Goal: Information Seeking & Learning: Check status

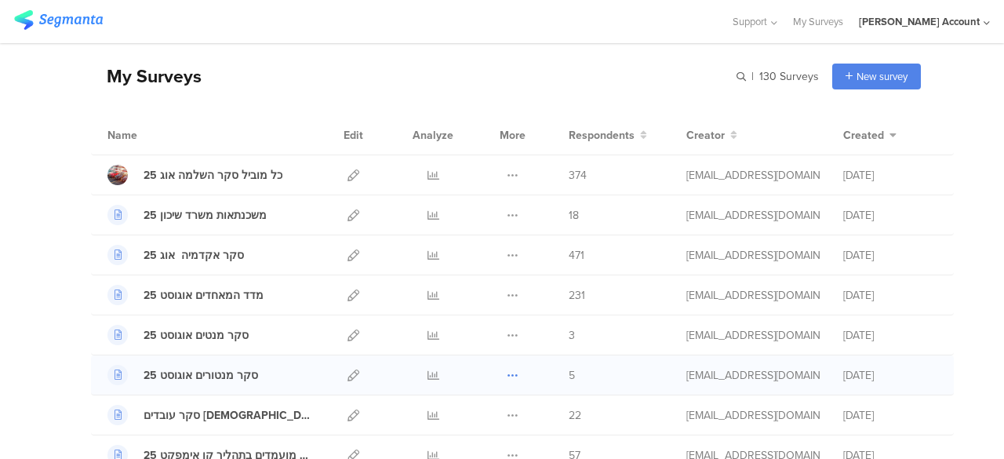
scroll to position [78, 0]
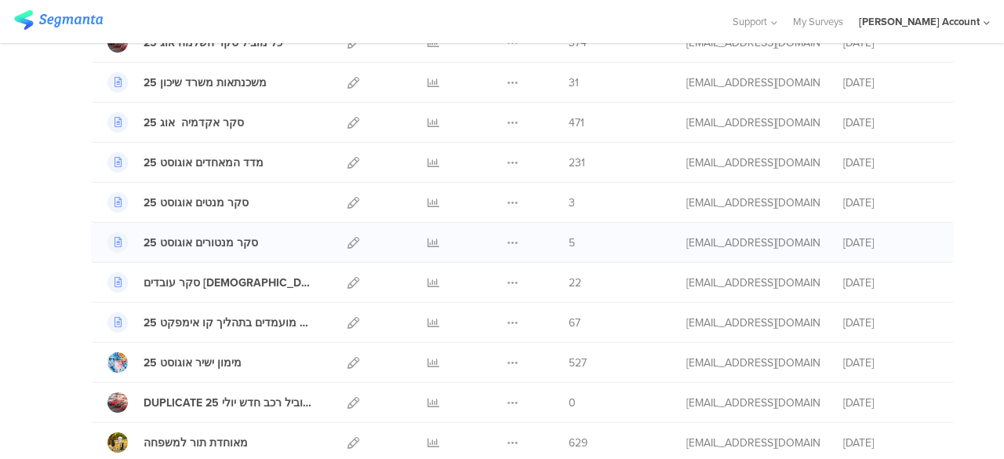
scroll to position [235, 0]
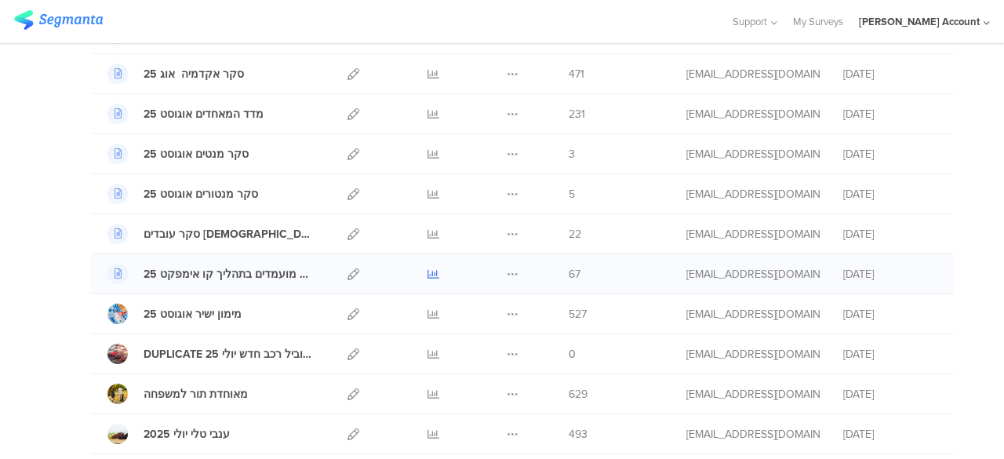
click at [428, 271] on icon at bounding box center [434, 274] width 12 height 12
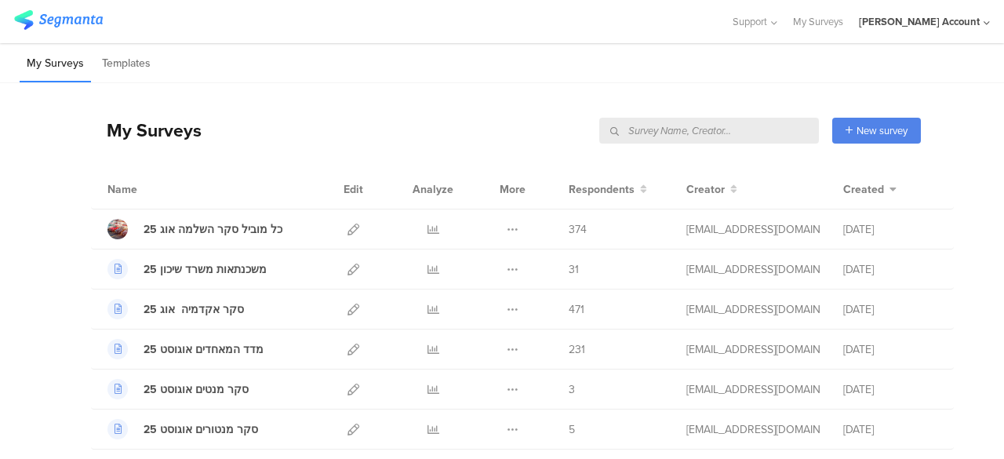
click at [411, 125] on div "My Surveys New survey Start from scratch Choose from templates" at bounding box center [506, 130] width 830 height 63
click at [569, 227] on span "374" at bounding box center [578, 229] width 18 height 16
click at [537, 274] on div "משכנתאות משרד שיכון 25 Duplicate" at bounding box center [522, 270] width 863 height 40
click at [428, 270] on icon at bounding box center [434, 270] width 12 height 12
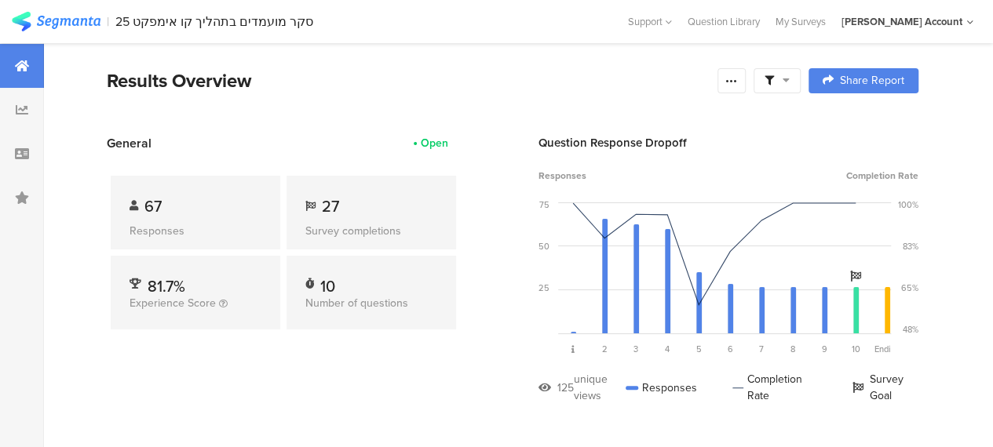
click at [402, 396] on div "General Open 67 Responses 27 Survey completions 81.7% Experience Score 10 Numbe…" at bounding box center [283, 280] width 353 height 293
click at [789, 82] on icon at bounding box center [785, 80] width 7 height 11
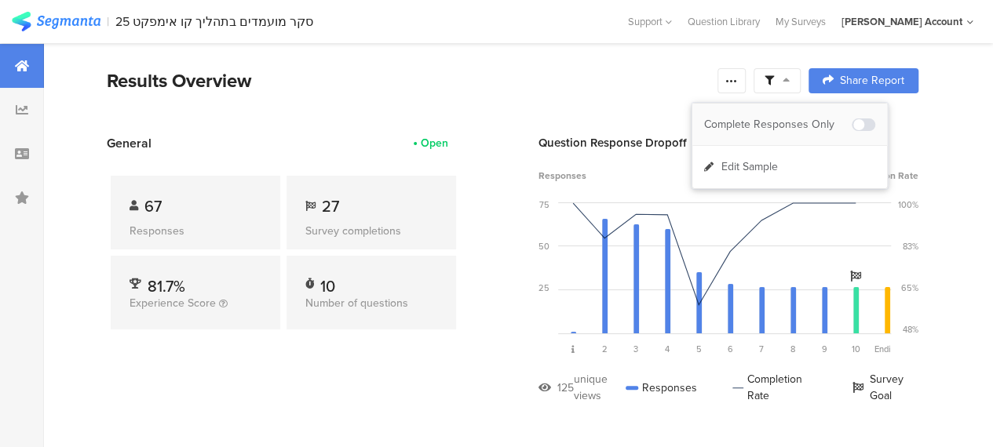
click at [800, 118] on div "Complete Responses Only" at bounding box center [778, 125] width 148 height 16
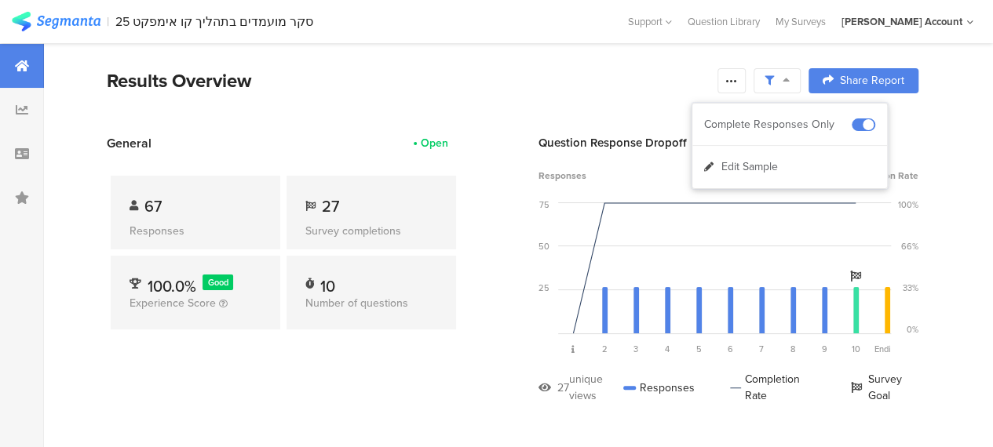
click at [468, 365] on section "General Open 67 Responses 27 Survey completions 100.0% Good Experience Score 10…" at bounding box center [512, 280] width 937 height 293
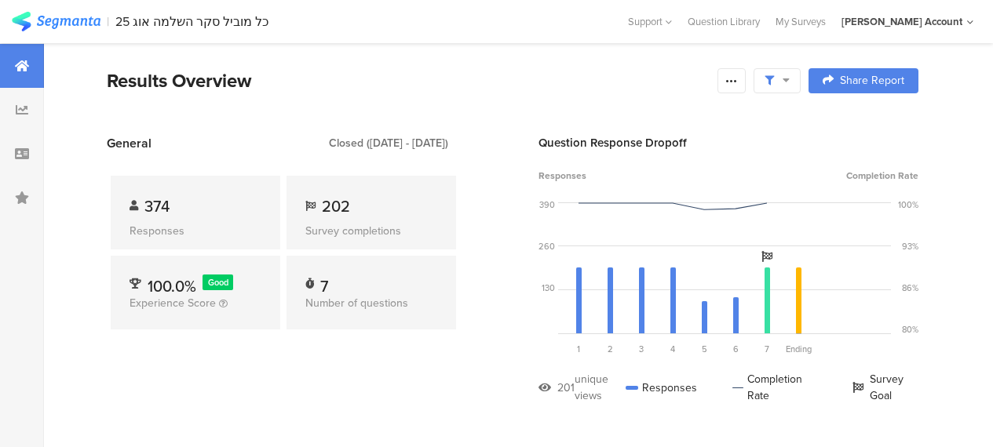
scroll to position [980, 0]
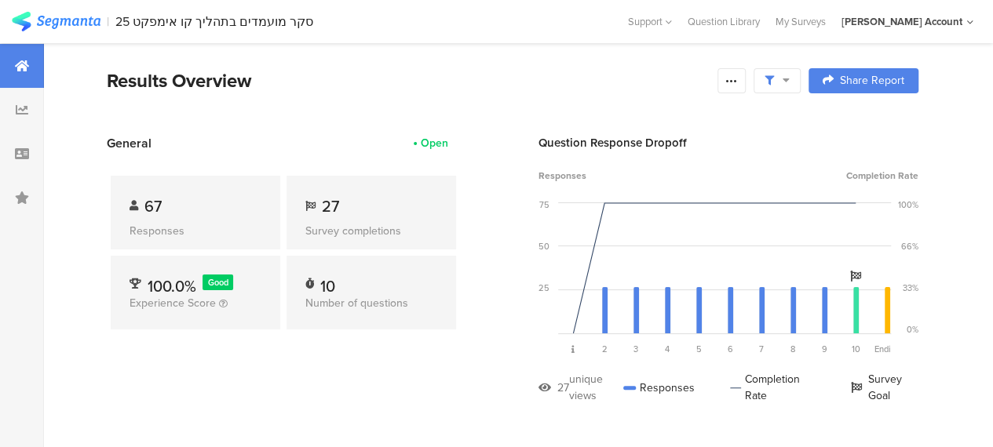
click at [789, 81] on icon at bounding box center [785, 80] width 7 height 11
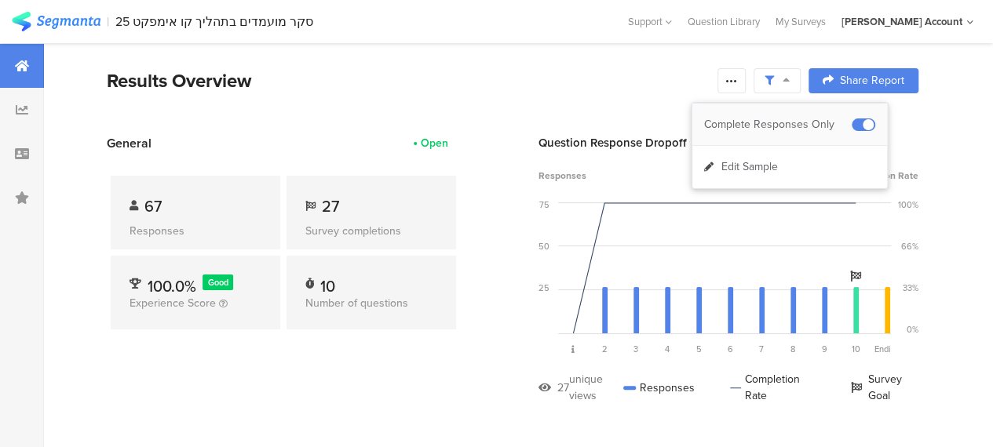
click at [797, 123] on div "Complete Responses Only" at bounding box center [778, 125] width 148 height 16
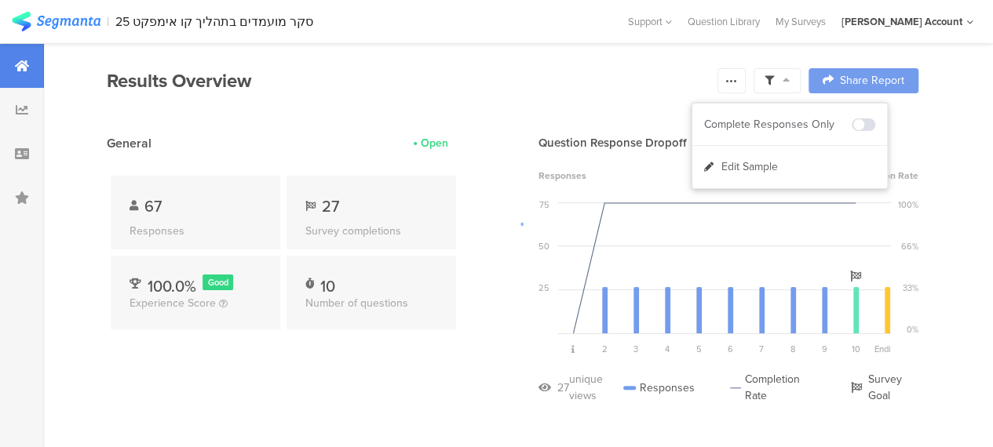
click at [277, 396] on div at bounding box center [496, 223] width 993 height 447
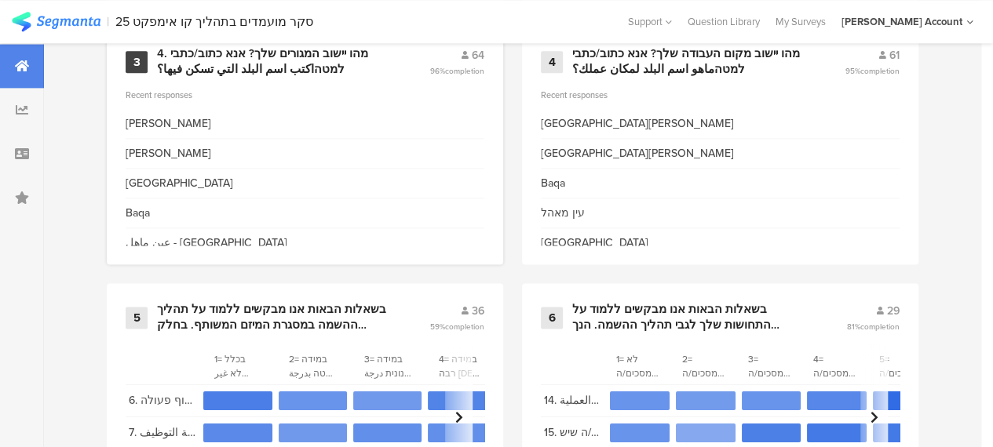
scroll to position [999, 0]
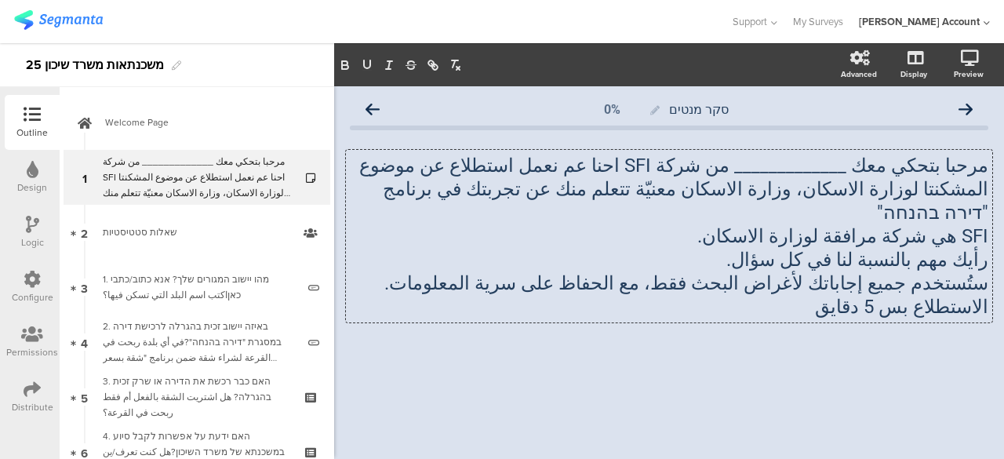
click at [495, 350] on div at bounding box center [669, 377] width 639 height 55
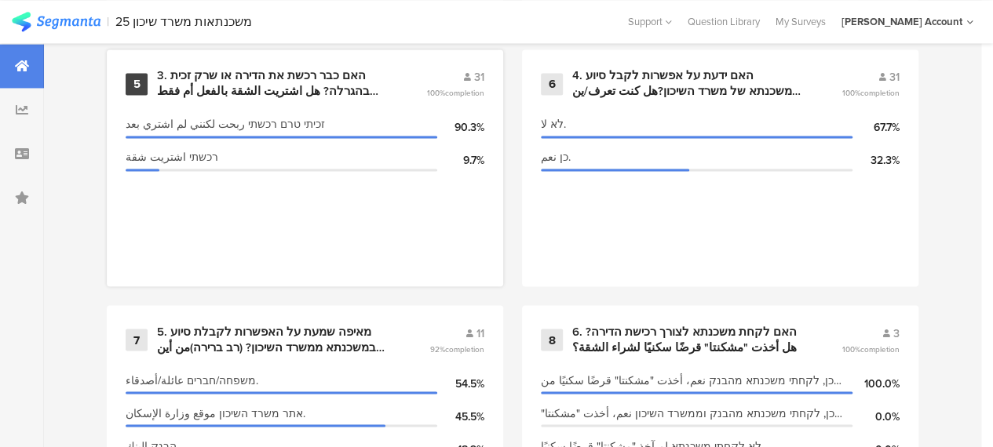
scroll to position [1255, 0]
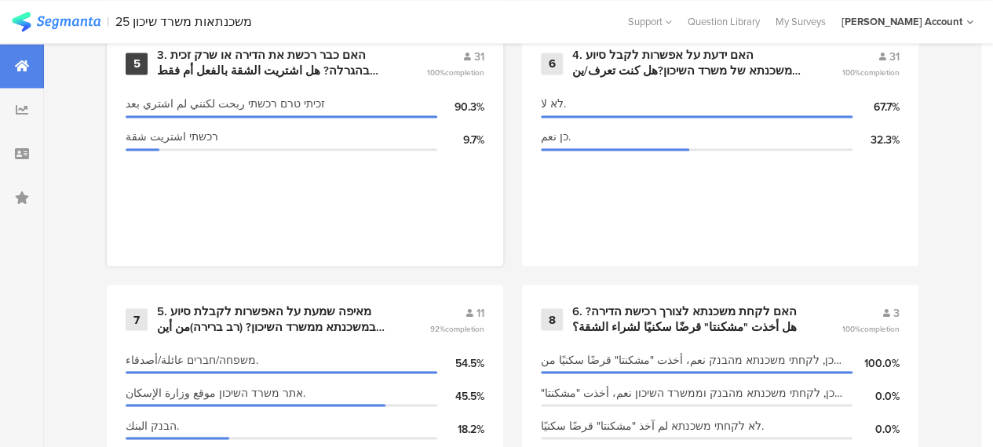
click at [281, 70] on div "3. האם כבר רכשת את הדירה או שרק זכית בהגרלה? هل اشتريت الشقة بالفعل أم فقط ربحت…" at bounding box center [272, 63] width 231 height 31
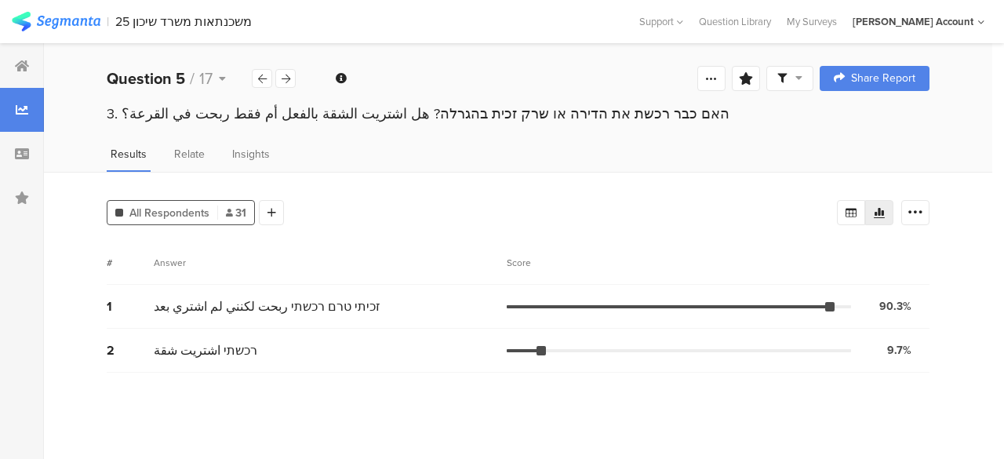
click at [797, 81] on icon at bounding box center [799, 77] width 7 height 11
click at [796, 117] on div "Complete Responses Only" at bounding box center [779, 123] width 148 height 16
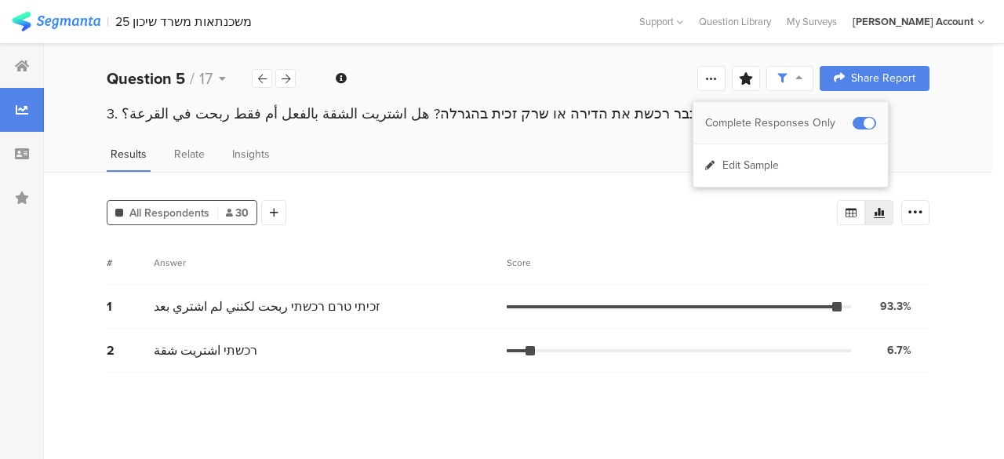
click at [869, 120] on span at bounding box center [865, 123] width 24 height 13
click at [25, 68] on icon at bounding box center [22, 66] width 14 height 13
